Goal: Task Accomplishment & Management: Use online tool/utility

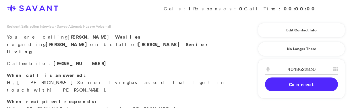
click at [302, 69] on input "4048622830" at bounding box center [301, 69] width 73 height 11
type input "4045432688"
click at [299, 83] on link "Connect" at bounding box center [301, 84] width 73 height 14
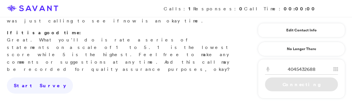
scroll to position [133, 0]
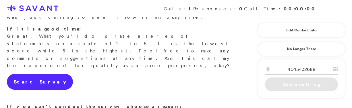
click at [31, 74] on link "Start Survey" at bounding box center [40, 82] width 66 height 16
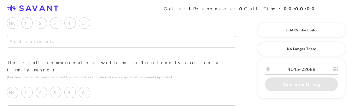
scroll to position [0, 0]
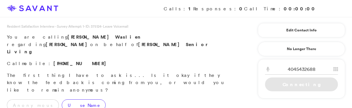
click at [62, 99] on label "Use Name" at bounding box center [84, 104] width 44 height 11
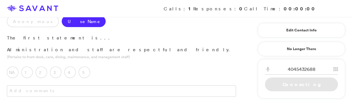
scroll to position [82, 0]
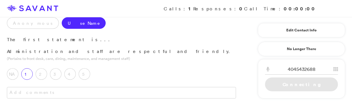
click at [25, 68] on label "1" at bounding box center [26, 73] width 11 height 11
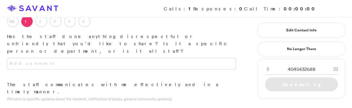
scroll to position [137, 0]
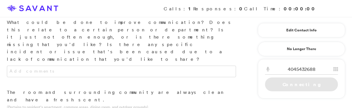
scroll to position [242, 0]
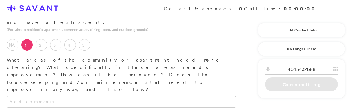
scroll to position [320, 0]
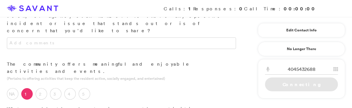
scroll to position [497, 0]
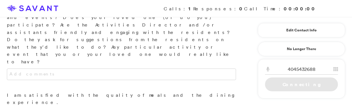
scroll to position [609, 0]
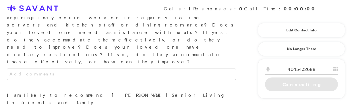
scroll to position [759, 0]
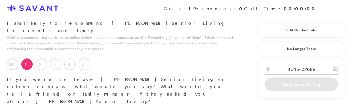
scroll to position [829, 0]
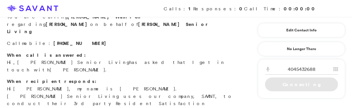
scroll to position [0, 0]
